Goal: Browse casually

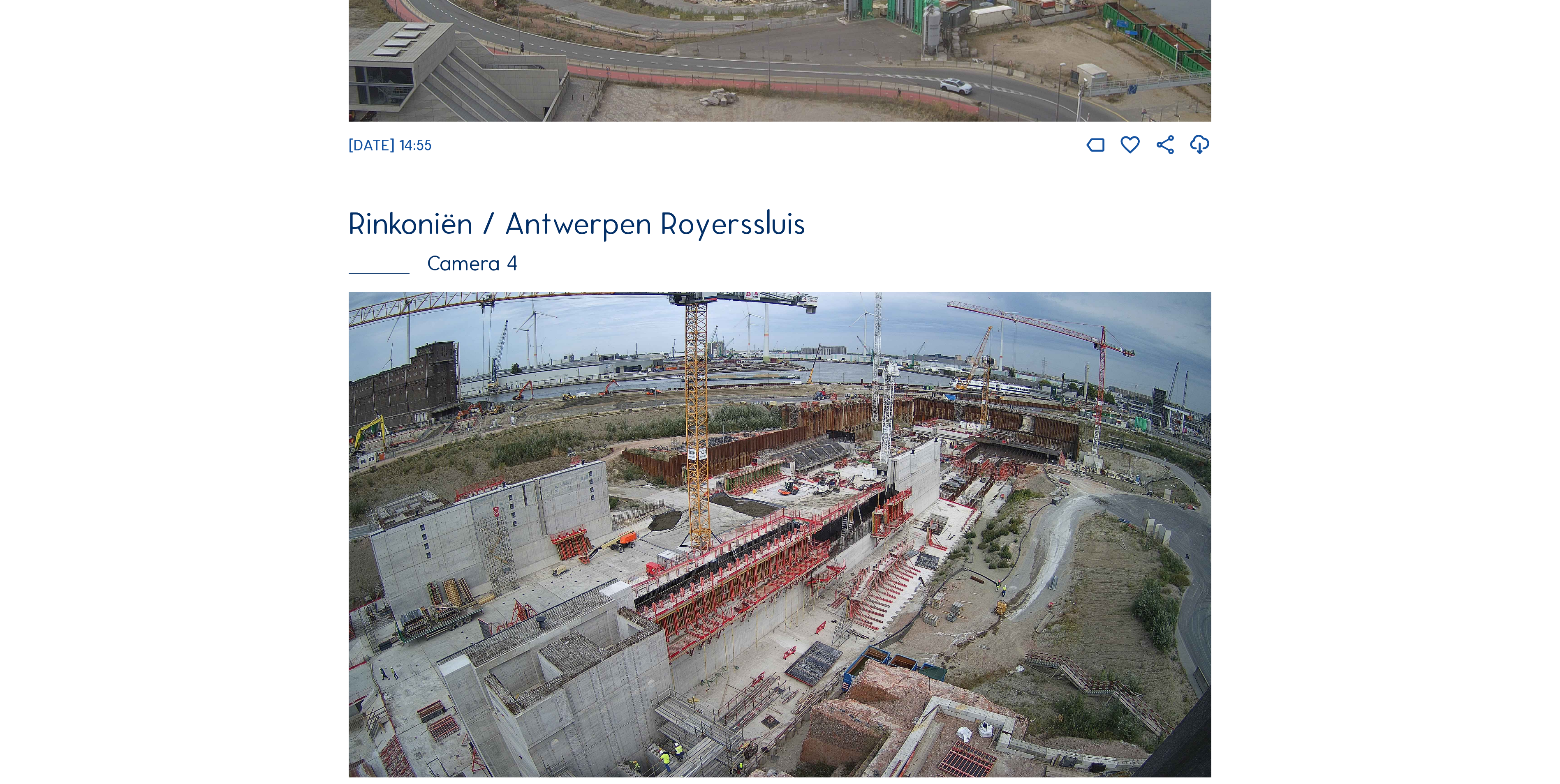
scroll to position [2555, 0]
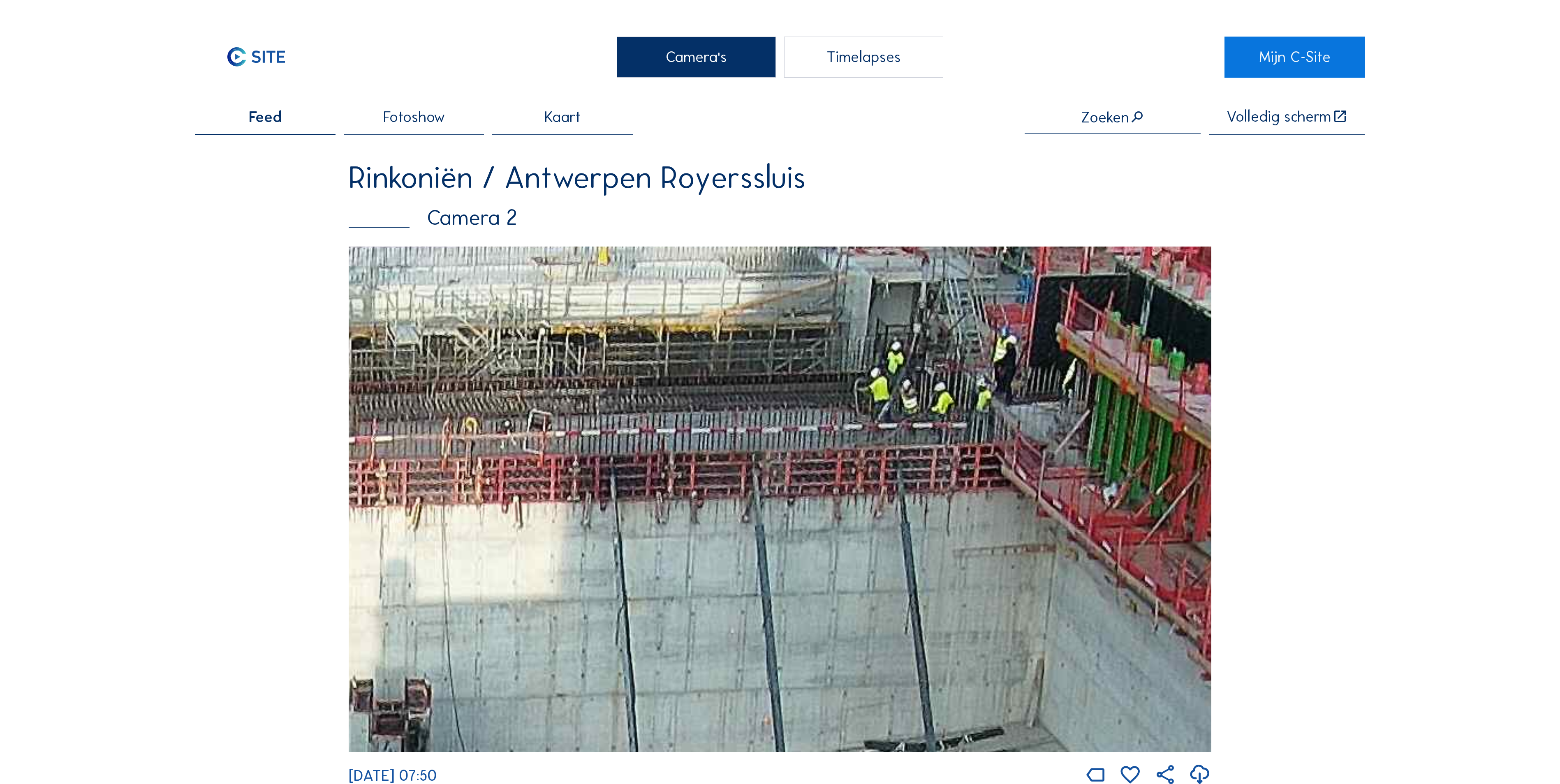
drag, startPoint x: 308, startPoint y: 345, endPoint x: 800, endPoint y: 366, distance: 492.4
drag, startPoint x: 800, startPoint y: 366, endPoint x: 1241, endPoint y: 406, distance: 442.8
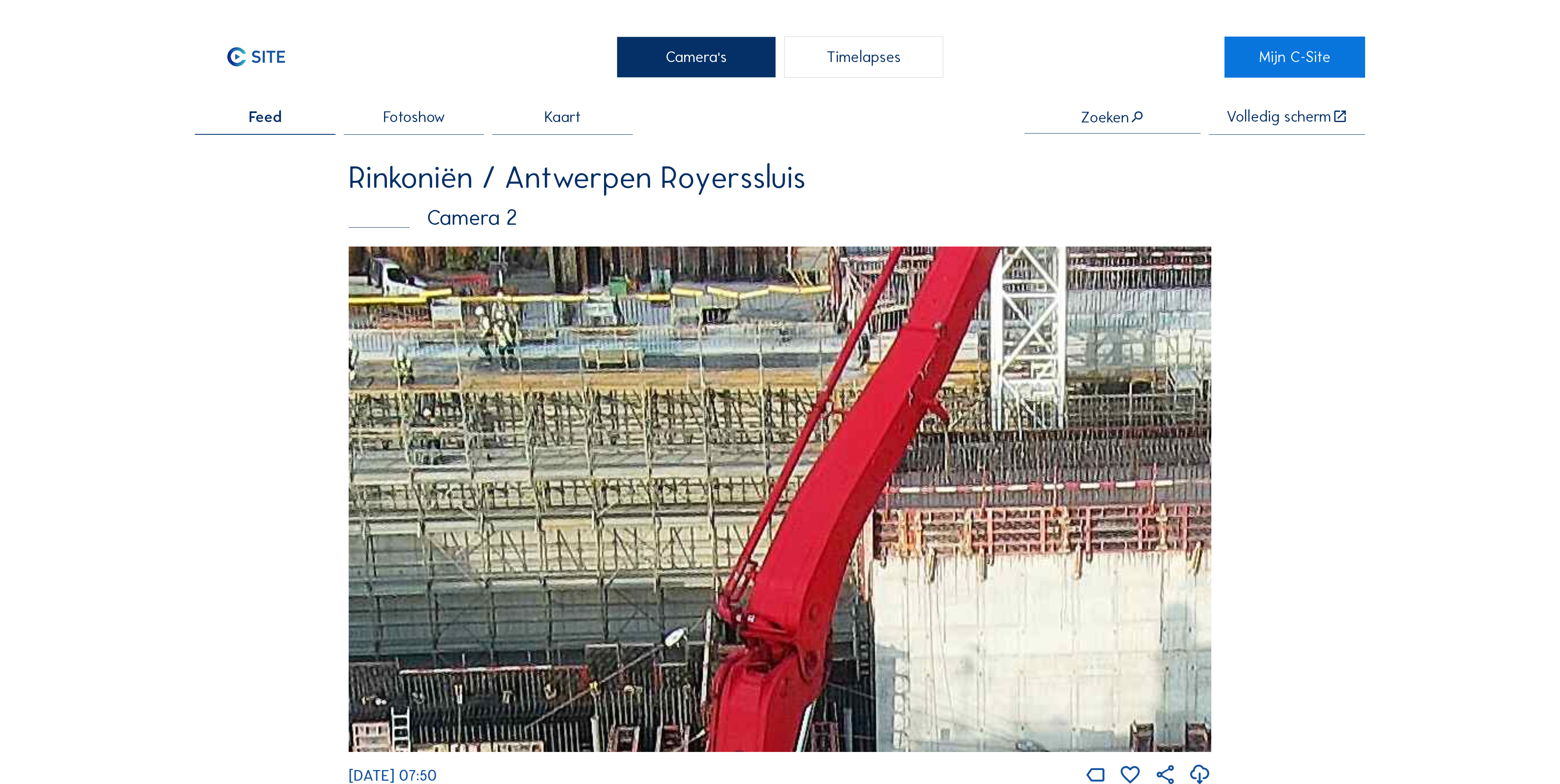
drag, startPoint x: 844, startPoint y: 390, endPoint x: 1651, endPoint y: 436, distance: 808.3
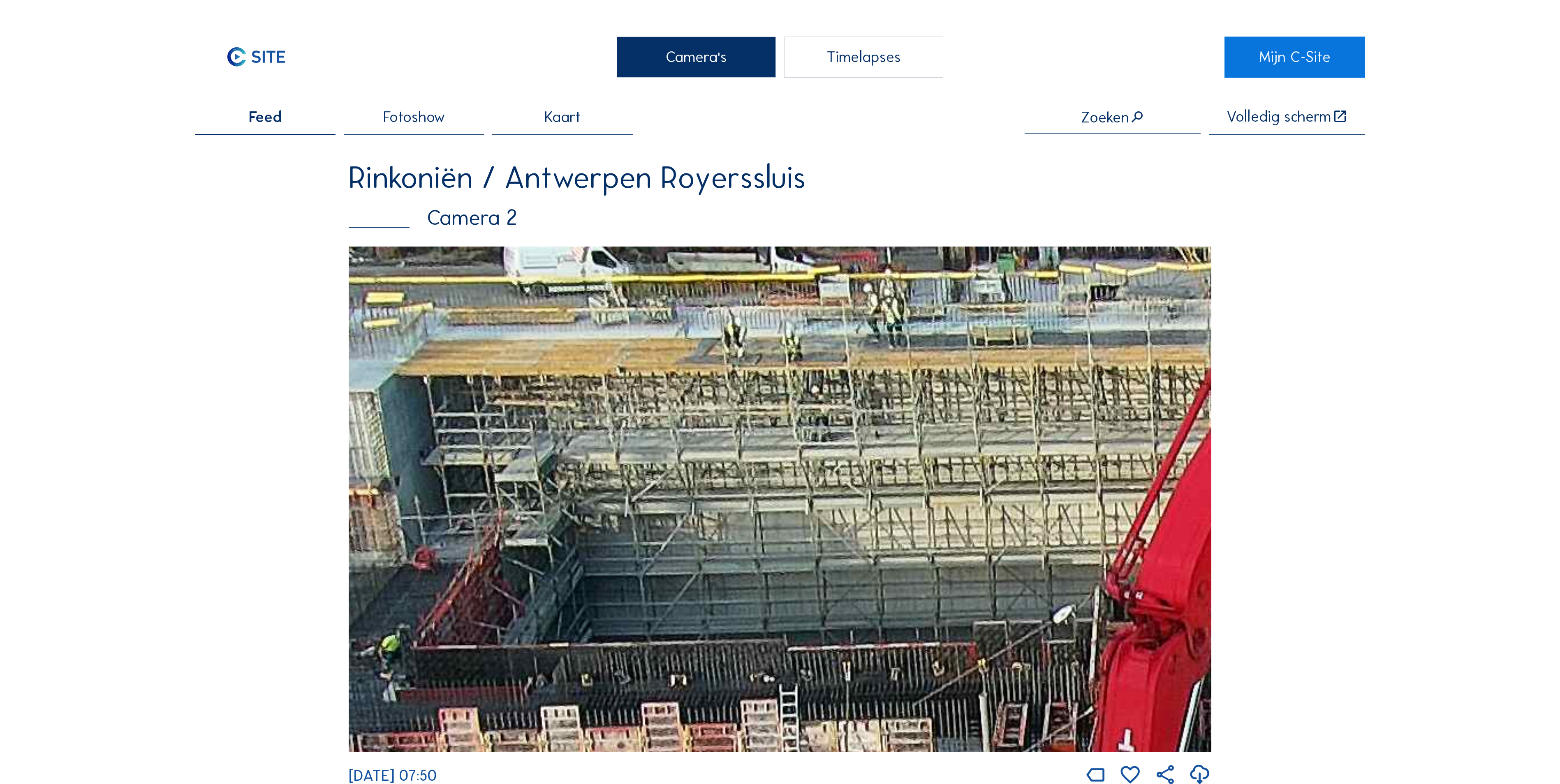
drag, startPoint x: 1112, startPoint y: 432, endPoint x: 1473, endPoint y: 407, distance: 361.9
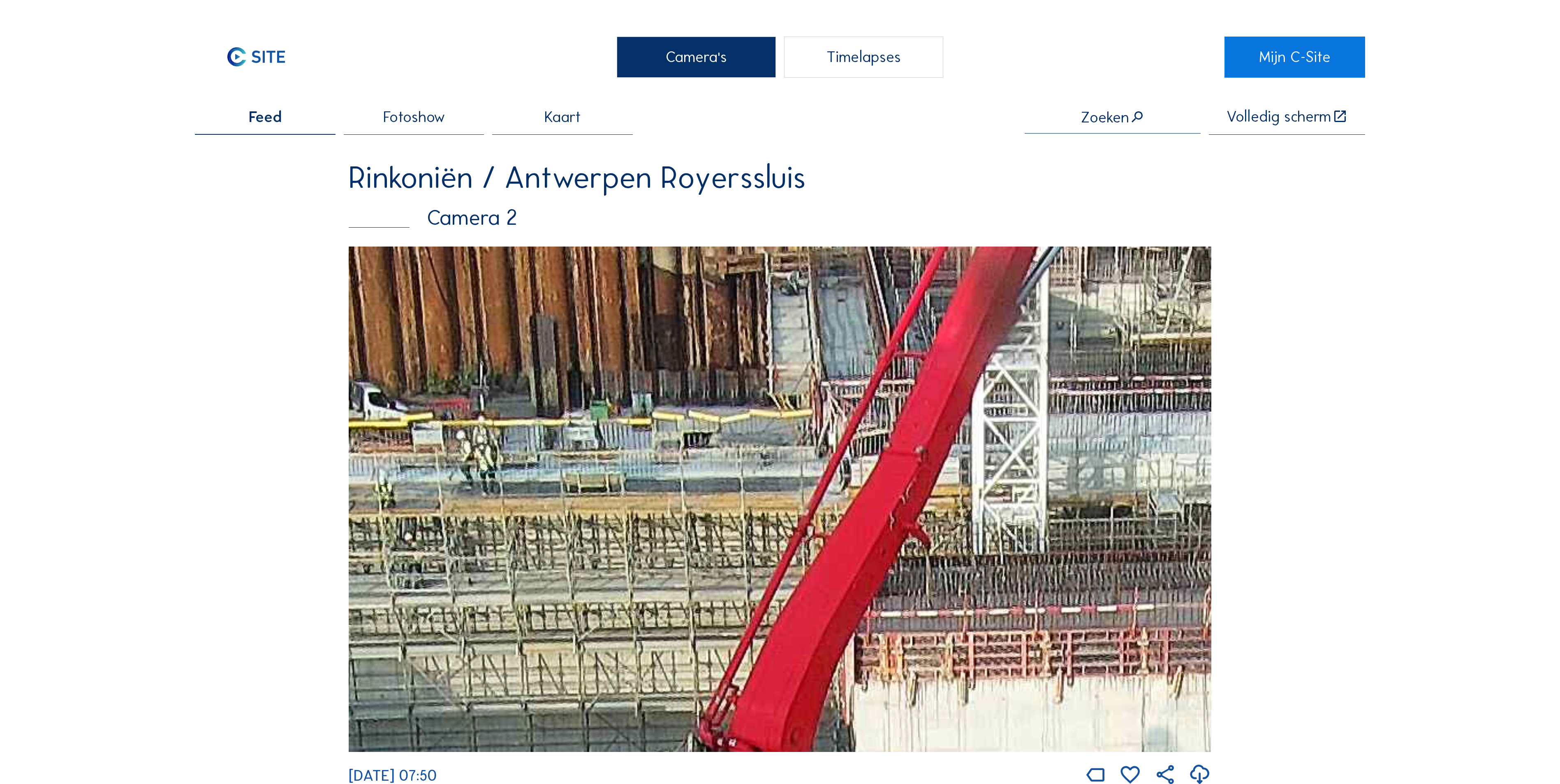
drag, startPoint x: 505, startPoint y: 483, endPoint x: 413, endPoint y: 604, distance: 152.0
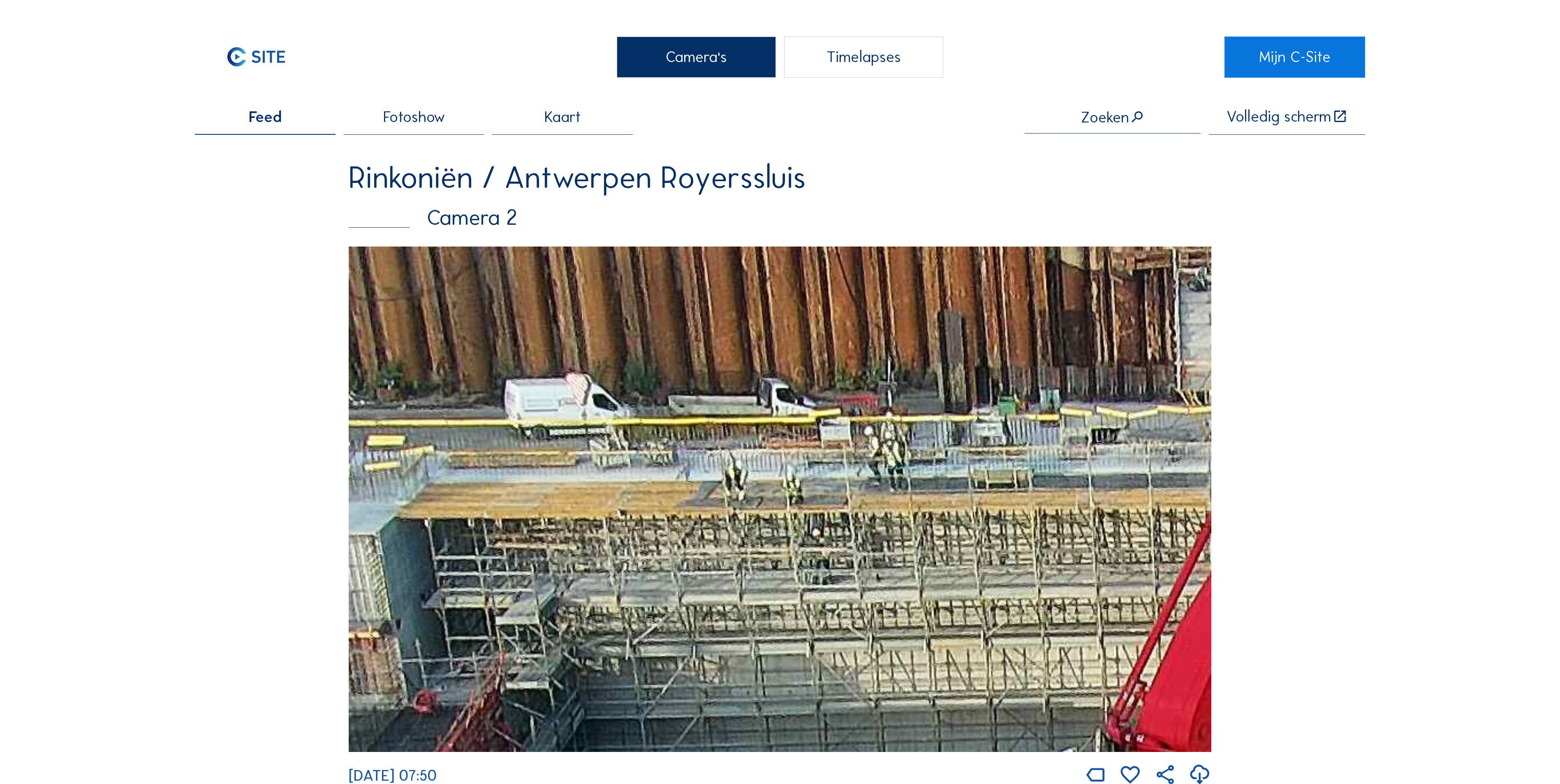
drag, startPoint x: 930, startPoint y: 588, endPoint x: 1702, endPoint y: 605, distance: 772.2
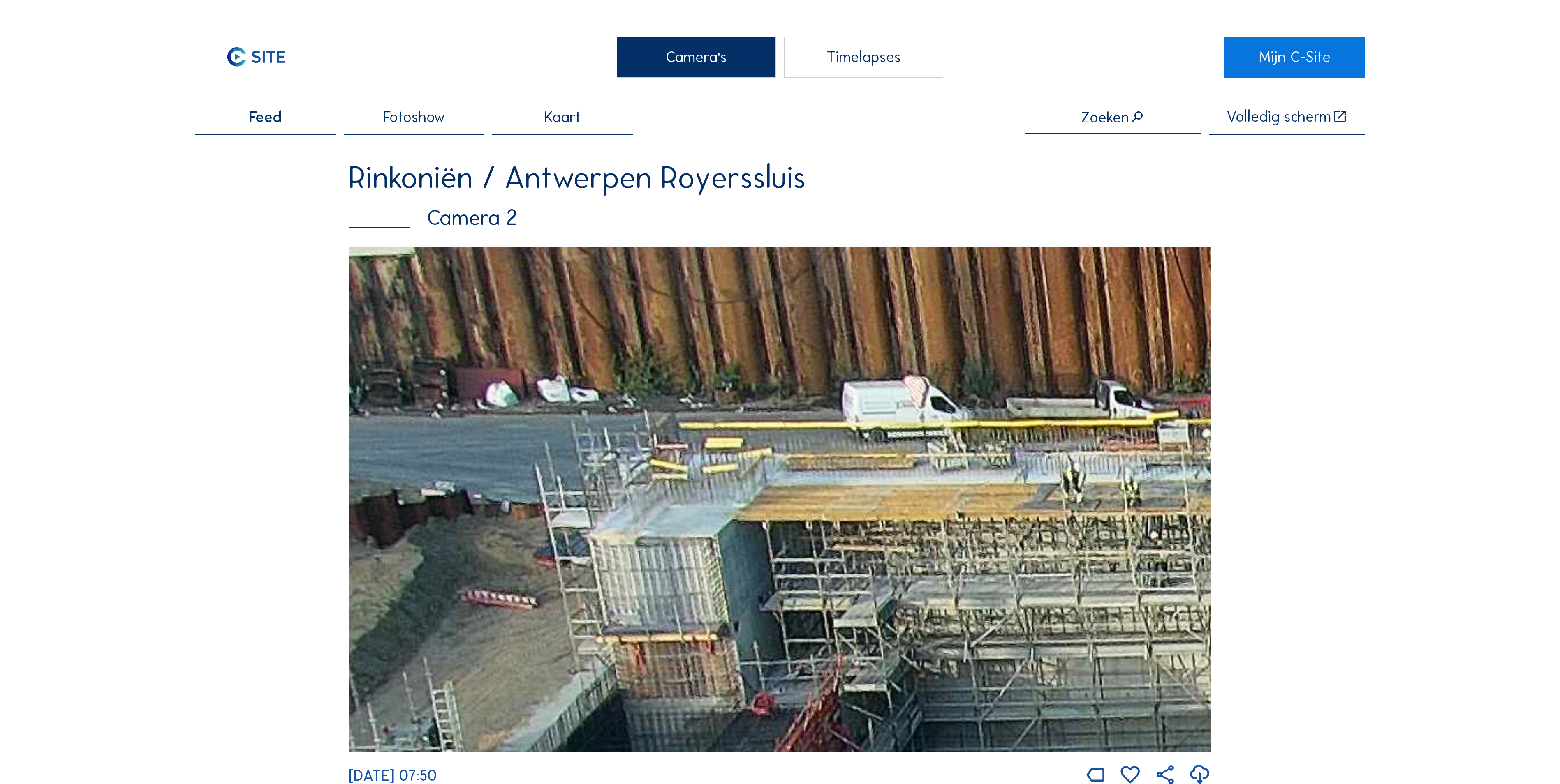
drag, startPoint x: 862, startPoint y: 529, endPoint x: 648, endPoint y: 404, distance: 247.8
click at [770, 455] on img at bounding box center [780, 499] width 862 height 506
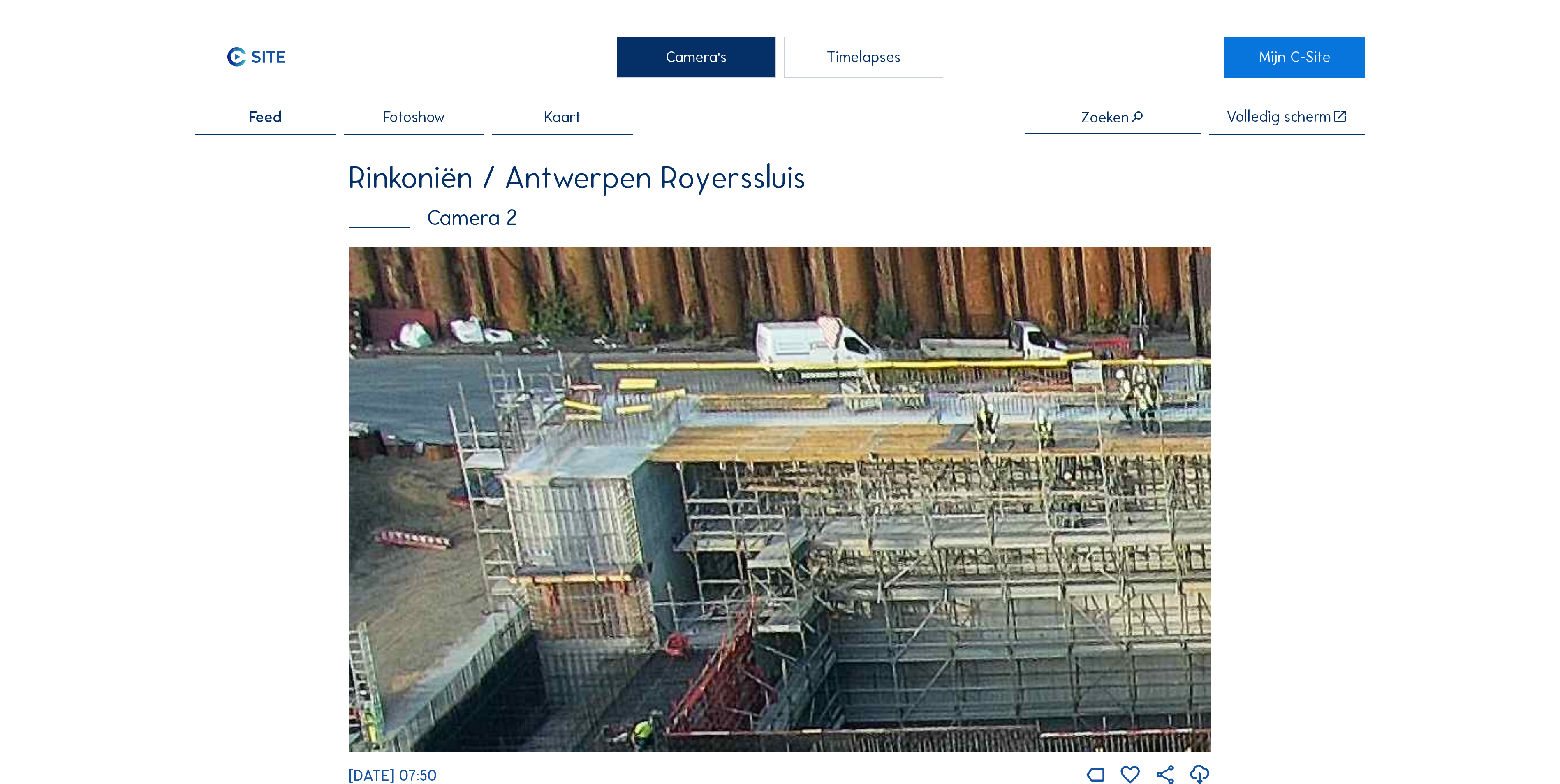
drag, startPoint x: 472, startPoint y: 383, endPoint x: 443, endPoint y: 380, distance: 29.2
click at [443, 380] on img at bounding box center [780, 499] width 862 height 506
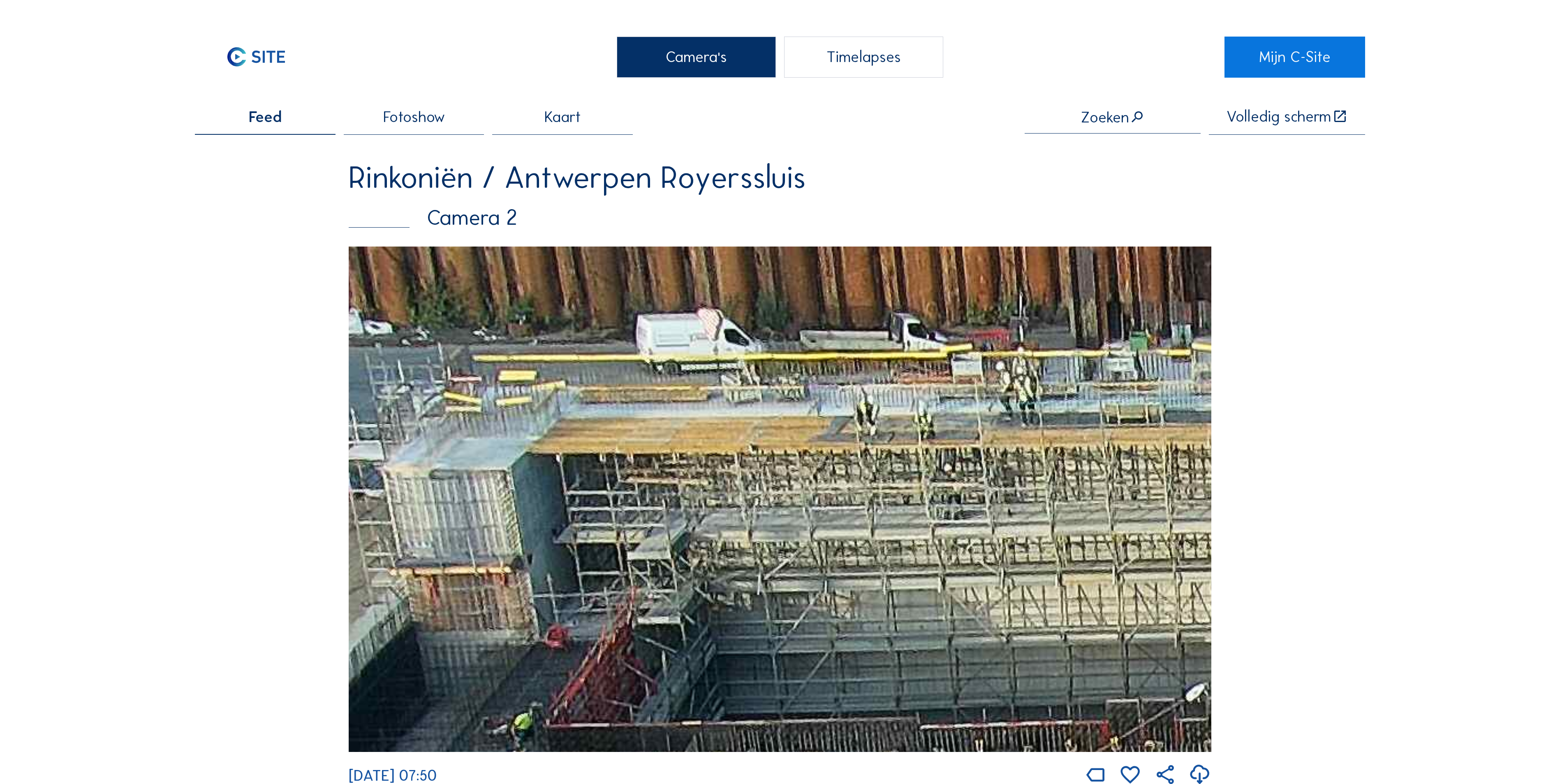
drag, startPoint x: 1019, startPoint y: 479, endPoint x: 561, endPoint y: 417, distance: 462.2
click at [561, 417] on img at bounding box center [780, 499] width 862 height 506
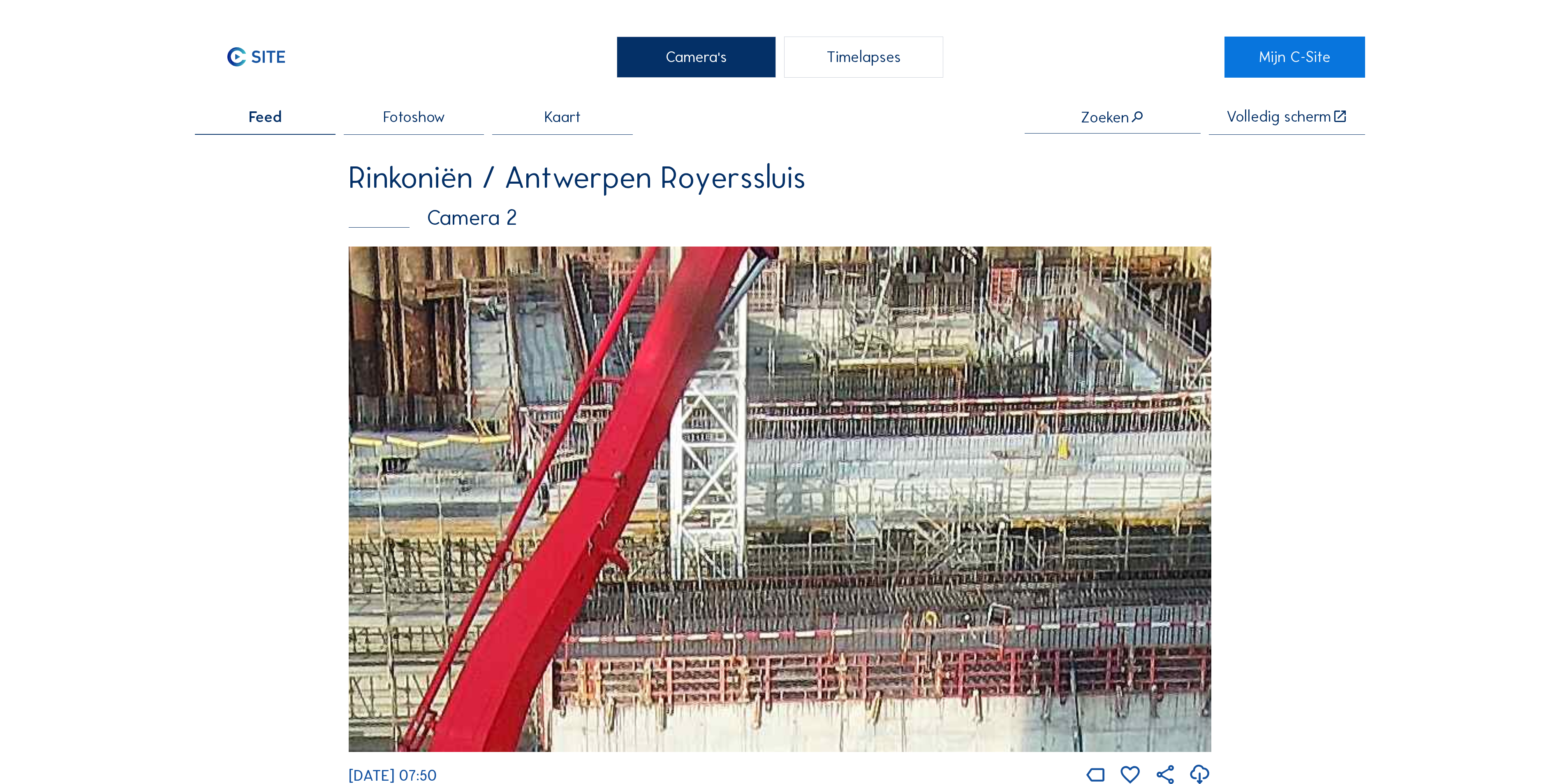
drag, startPoint x: 768, startPoint y: 460, endPoint x: 299, endPoint y: 598, distance: 488.9
drag, startPoint x: 699, startPoint y: 423, endPoint x: 271, endPoint y: 286, distance: 449.4
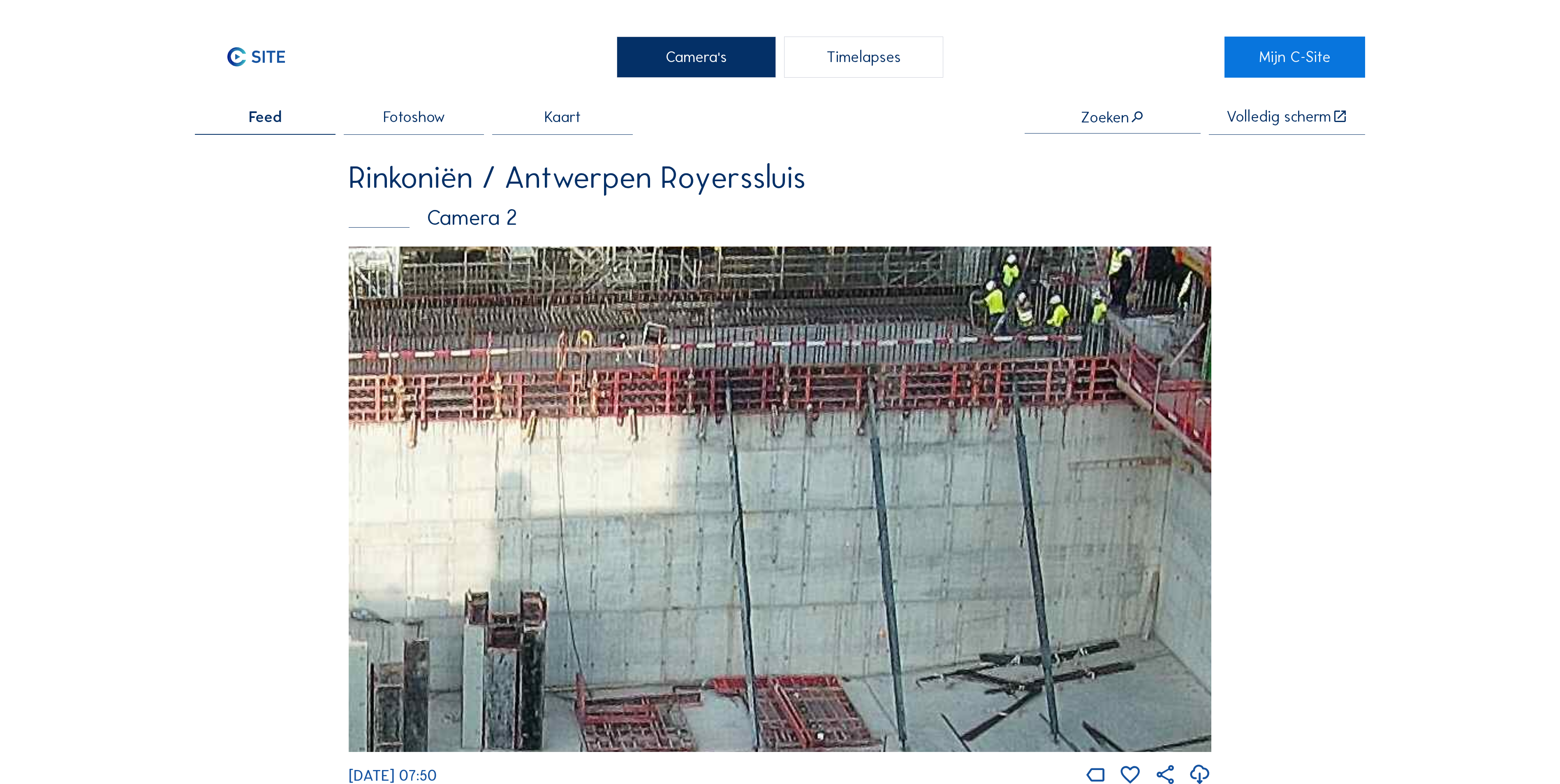
drag, startPoint x: 798, startPoint y: 495, endPoint x: 1185, endPoint y: 469, distance: 387.9
click at [1185, 469] on img at bounding box center [780, 499] width 862 height 506
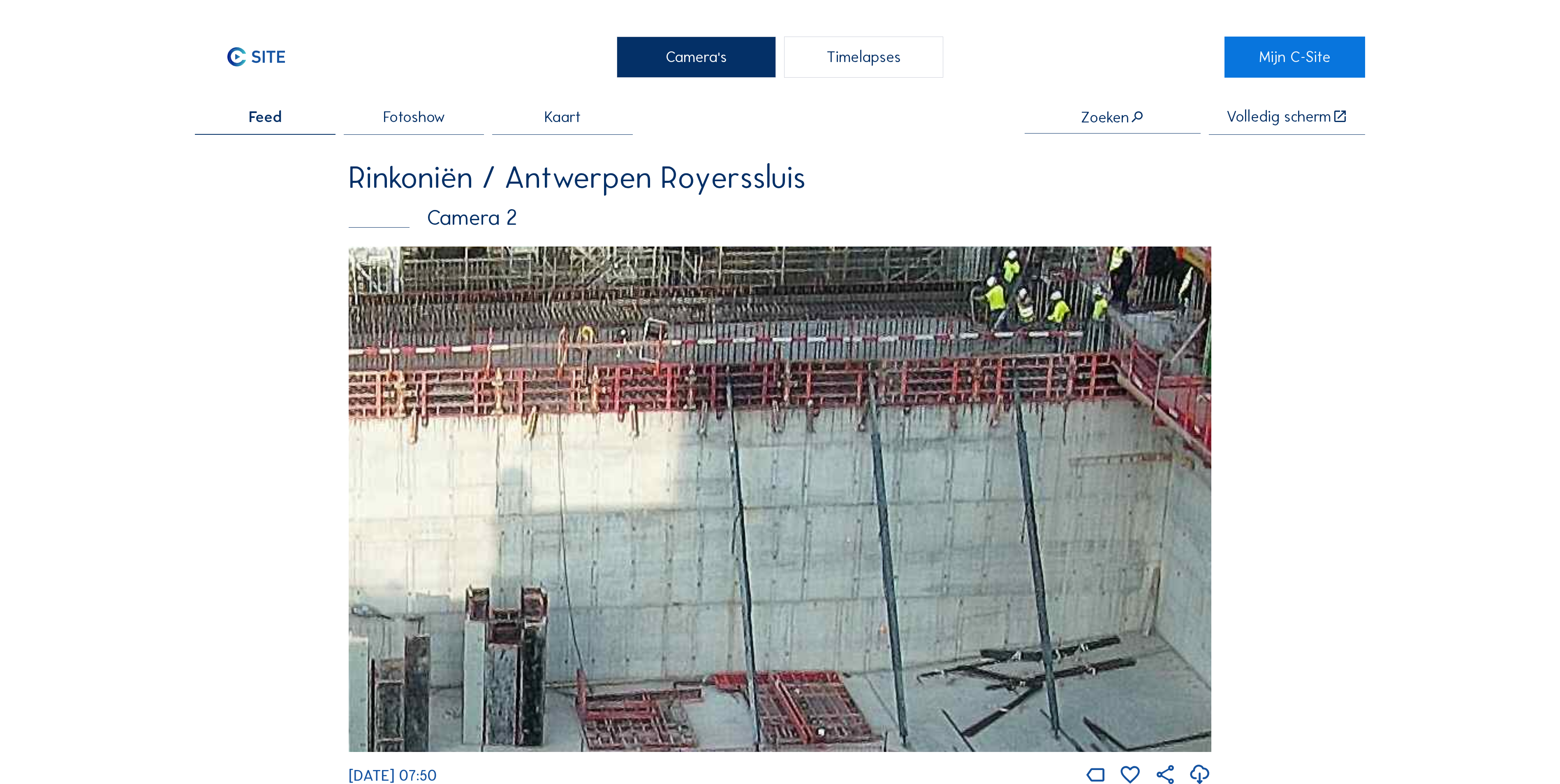
drag, startPoint x: 719, startPoint y: 426, endPoint x: 1007, endPoint y: 448, distance: 288.8
click at [974, 435] on img at bounding box center [780, 499] width 862 height 506
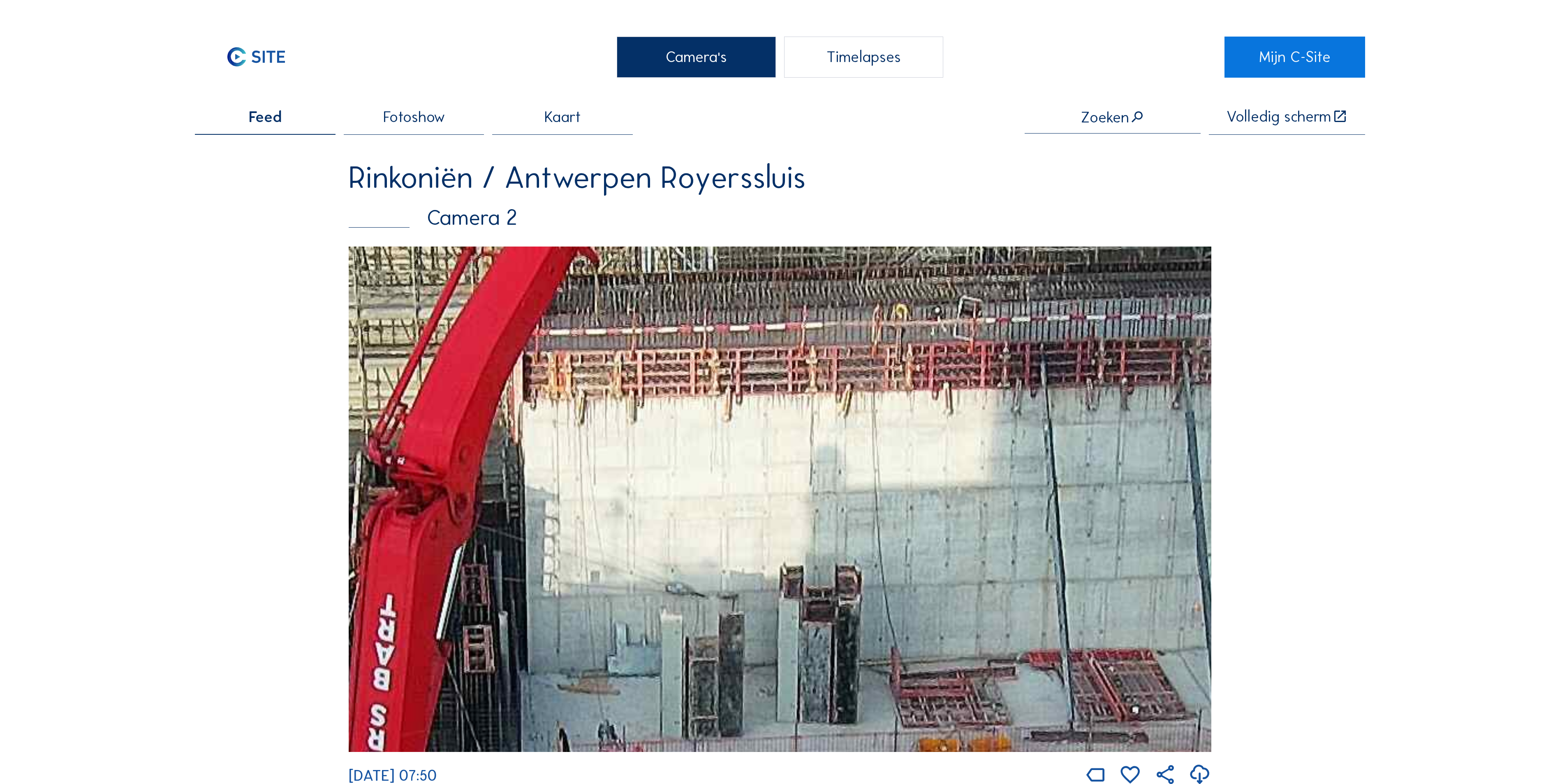
drag, startPoint x: 883, startPoint y: 475, endPoint x: 933, endPoint y: 424, distance: 71.4
click at [933, 424] on img at bounding box center [780, 499] width 862 height 506
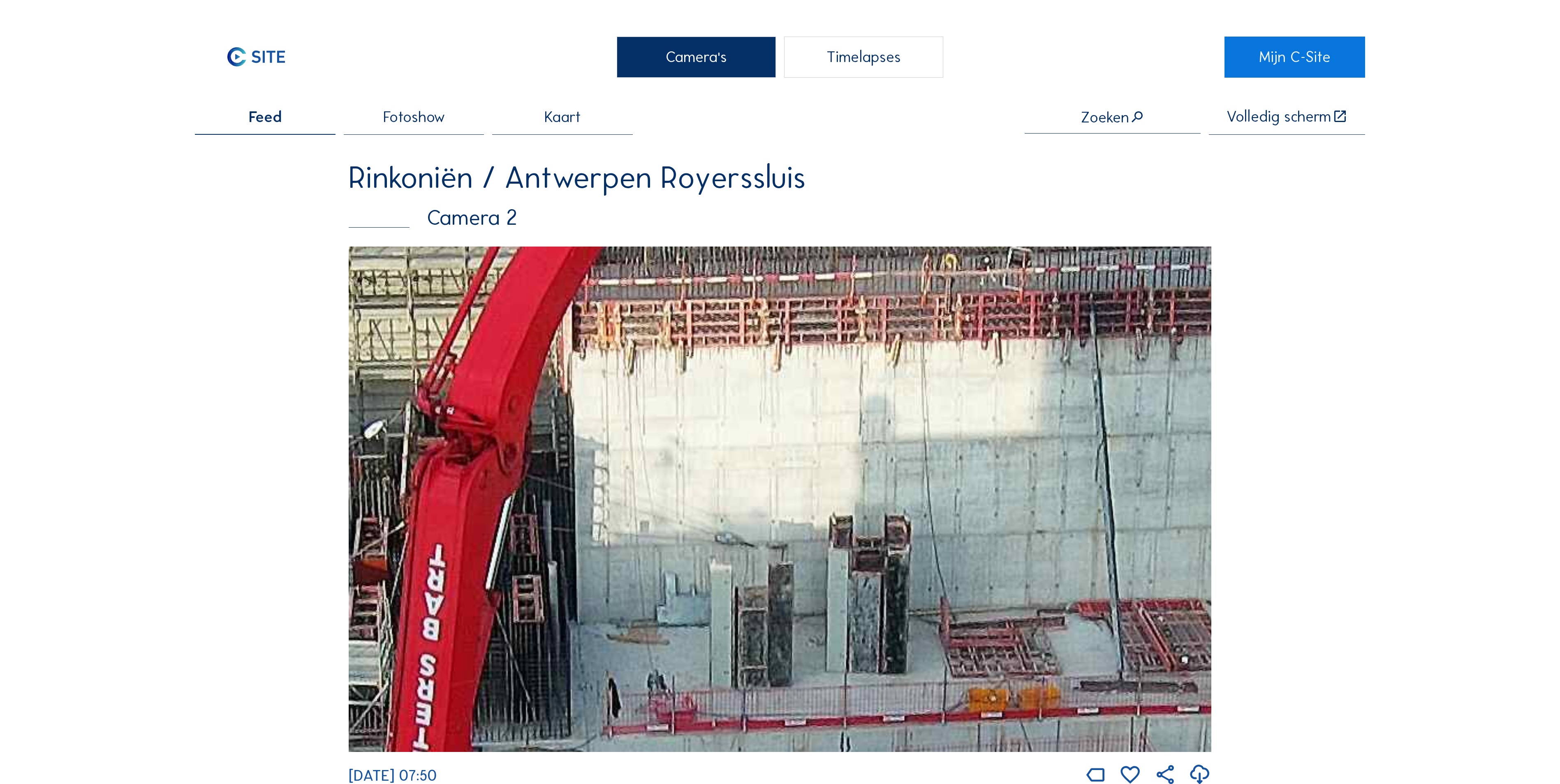
drag, startPoint x: 934, startPoint y: 467, endPoint x: 1182, endPoint y: 473, distance: 248.1
click at [1153, 460] on img at bounding box center [780, 499] width 862 height 506
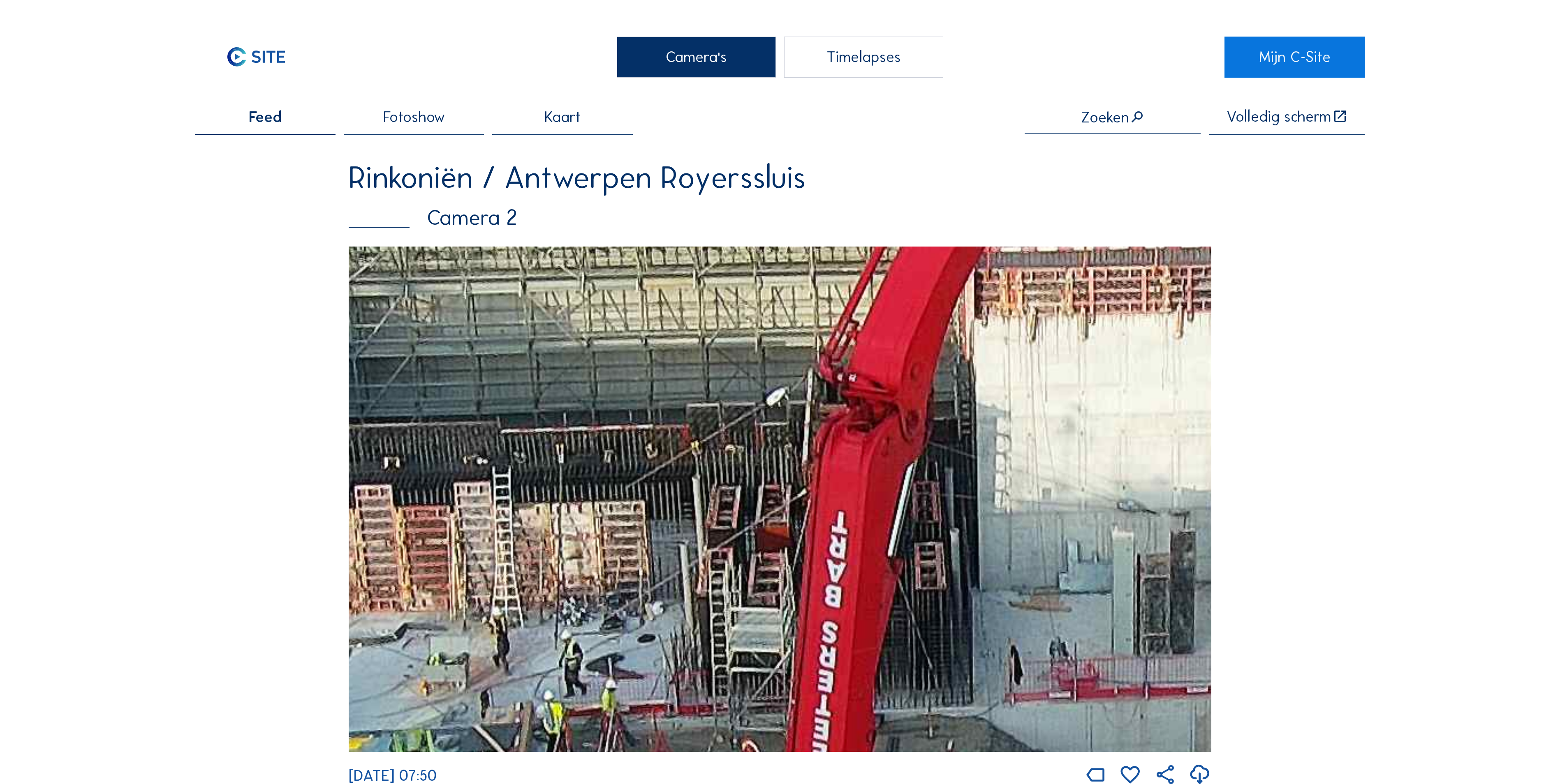
drag, startPoint x: 1137, startPoint y: 443, endPoint x: 1204, endPoint y: 443, distance: 67.0
click at [1202, 443] on img at bounding box center [780, 499] width 862 height 506
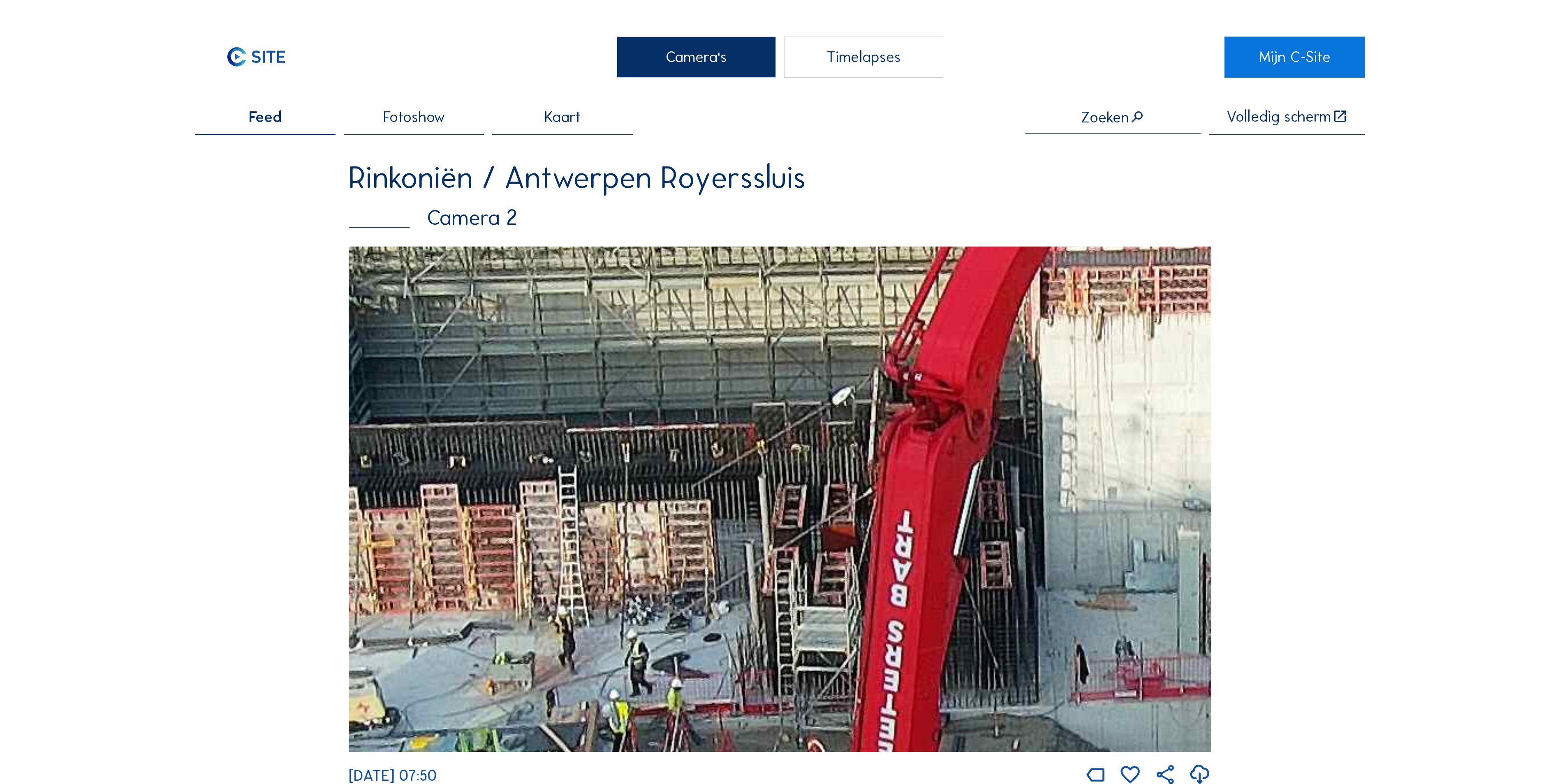
drag, startPoint x: 903, startPoint y: 467, endPoint x: 1048, endPoint y: 446, distance: 146.5
click at [1041, 446] on img at bounding box center [780, 499] width 862 height 506
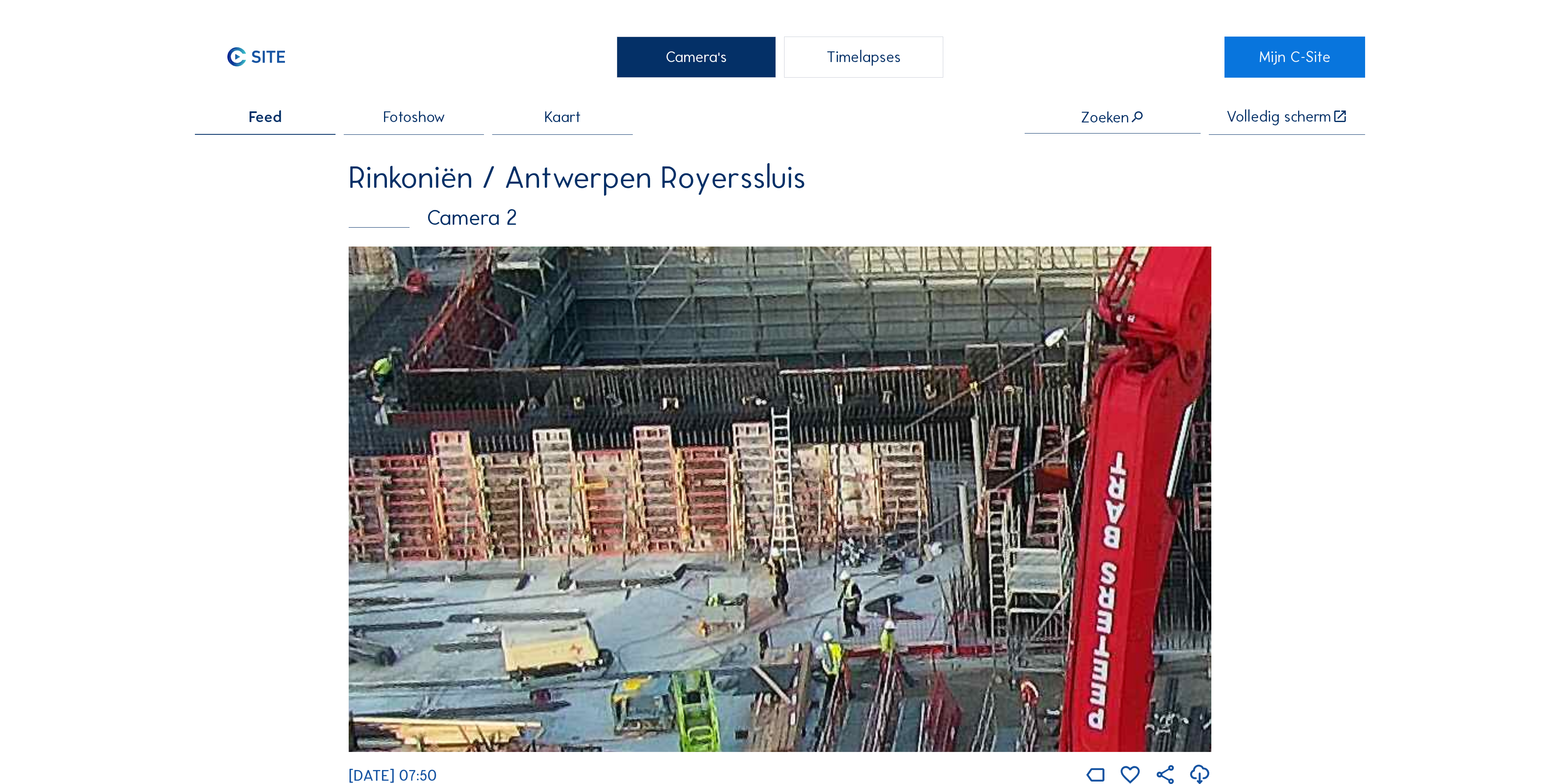
drag, startPoint x: 933, startPoint y: 436, endPoint x: 984, endPoint y: 414, distance: 55.5
click at [968, 420] on img at bounding box center [780, 499] width 862 height 506
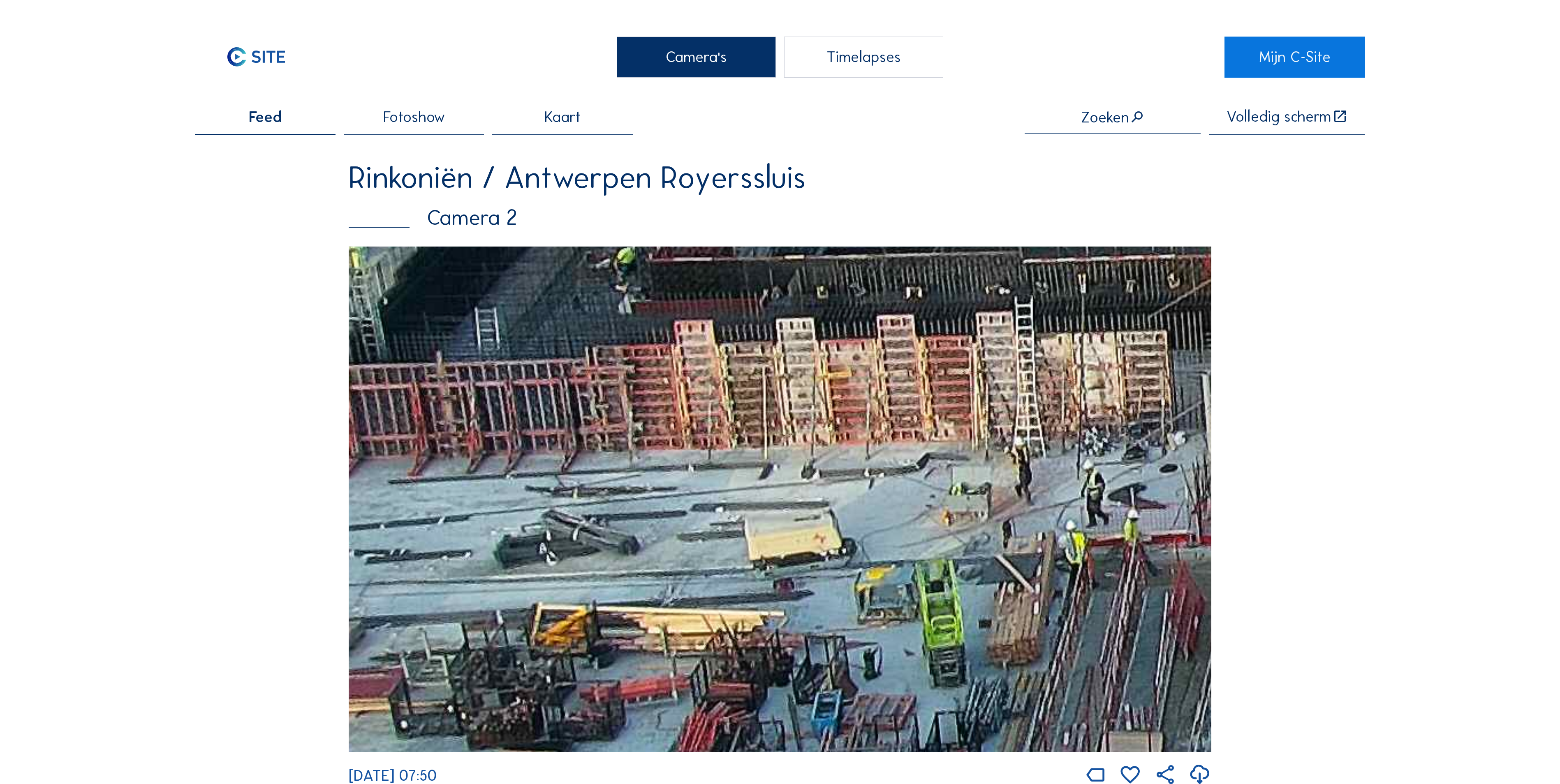
drag, startPoint x: 923, startPoint y: 515, endPoint x: 1241, endPoint y: 410, distance: 334.9
click at [1172, 413] on img at bounding box center [780, 499] width 862 height 506
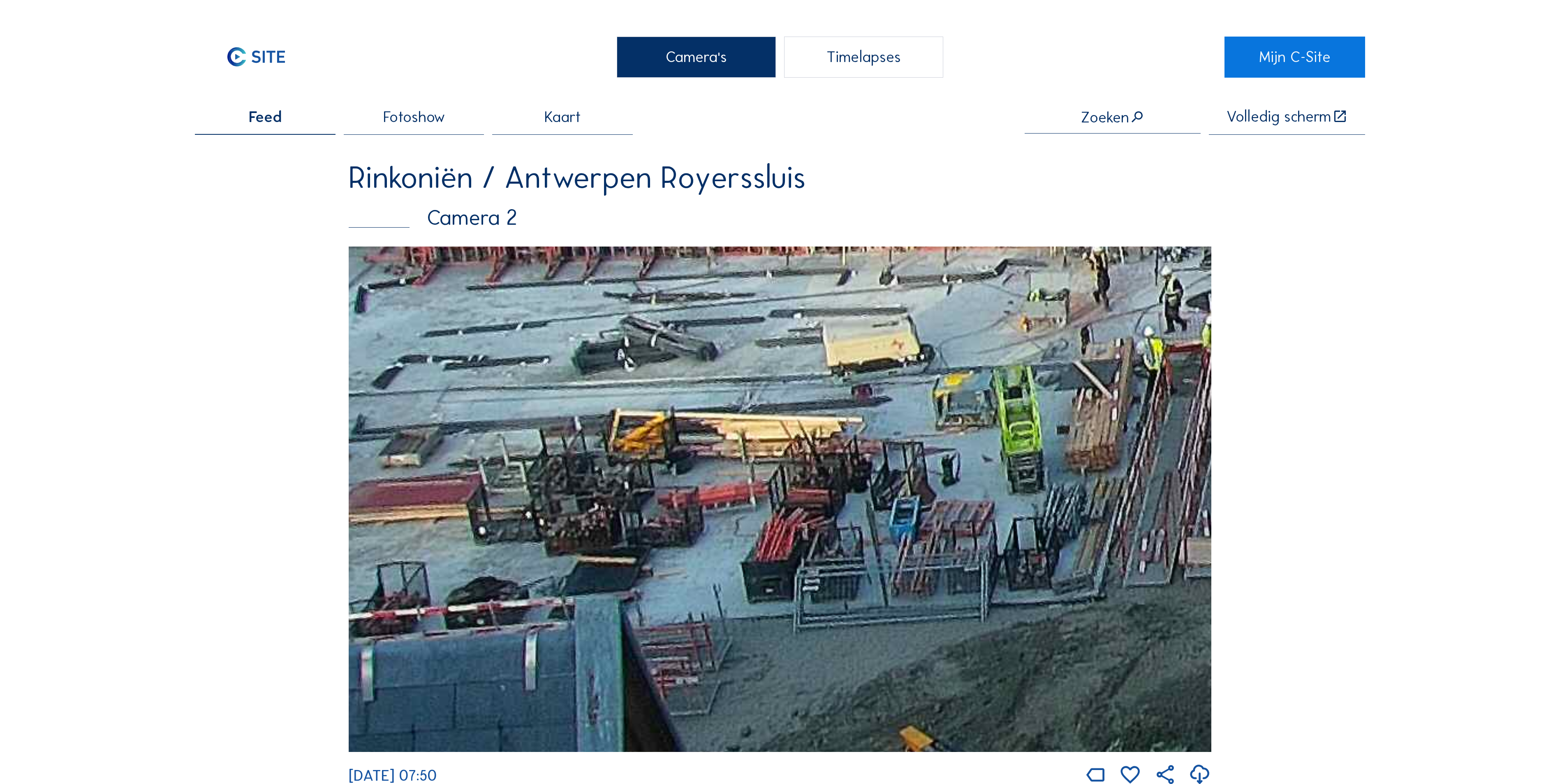
drag, startPoint x: 952, startPoint y: 554, endPoint x: 1004, endPoint y: 294, distance: 265.1
click at [997, 317] on img at bounding box center [780, 499] width 862 height 506
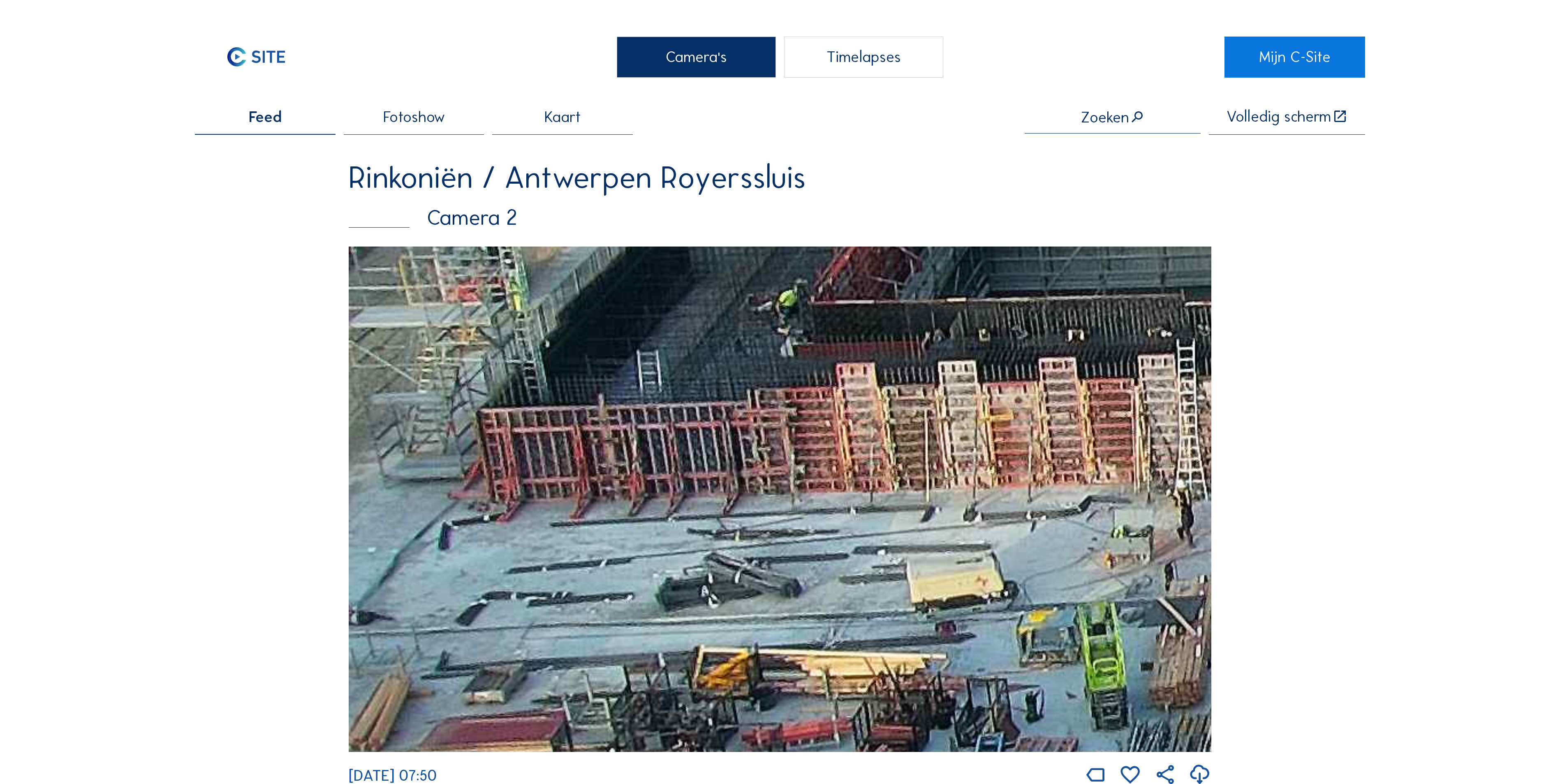
drag, startPoint x: 885, startPoint y: 424, endPoint x: 1151, endPoint y: 811, distance: 469.6
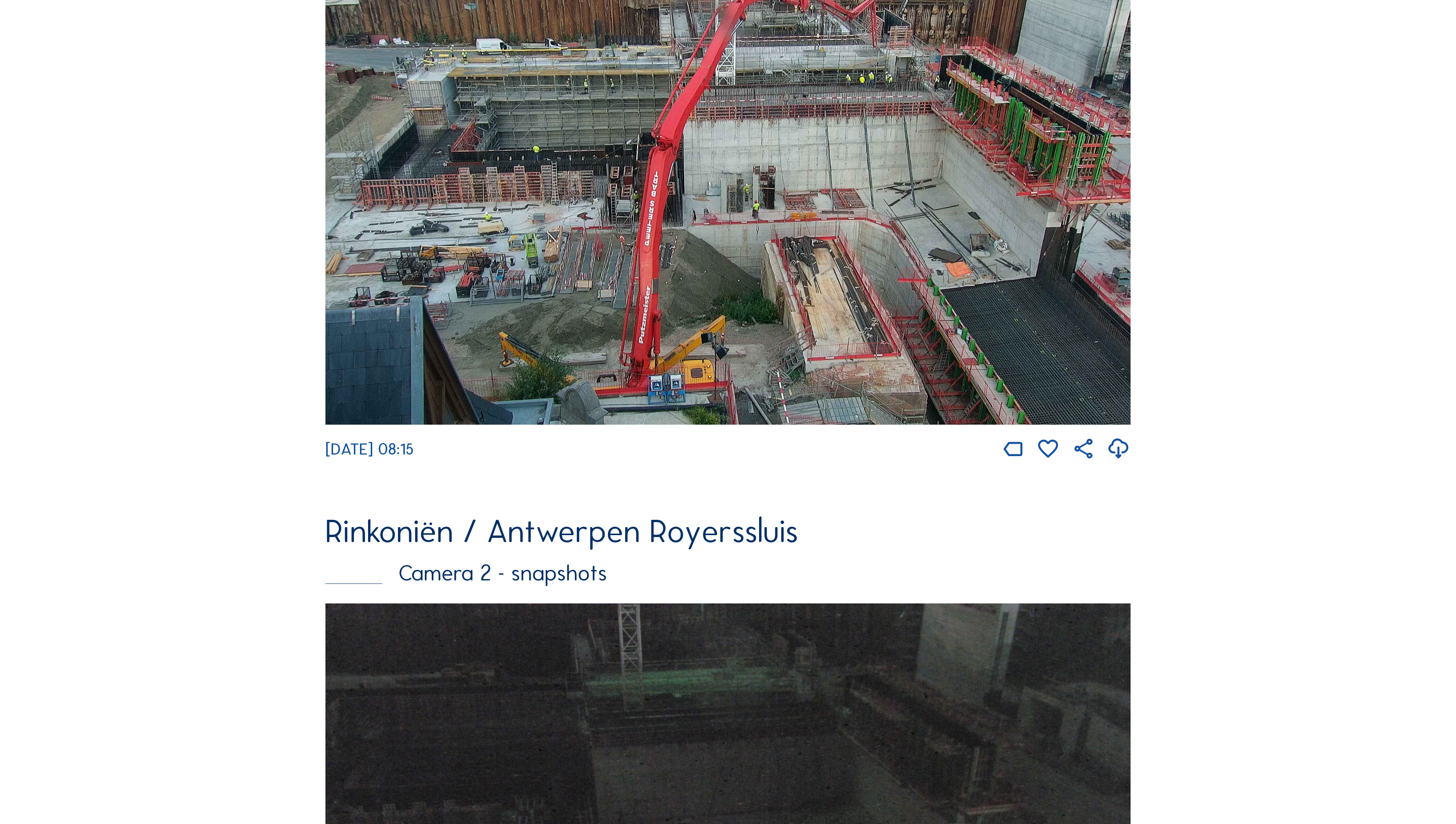
scroll to position [870, 0]
